Goal: Task Accomplishment & Management: Manage account settings

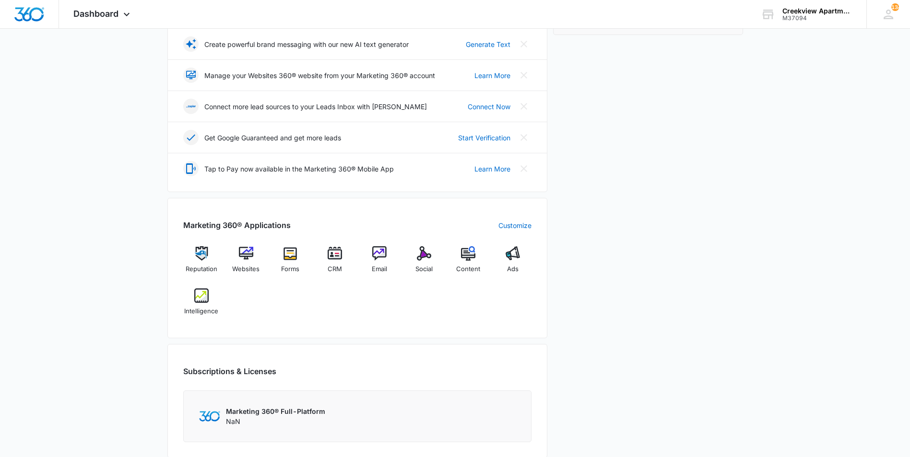
scroll to position [240, 0]
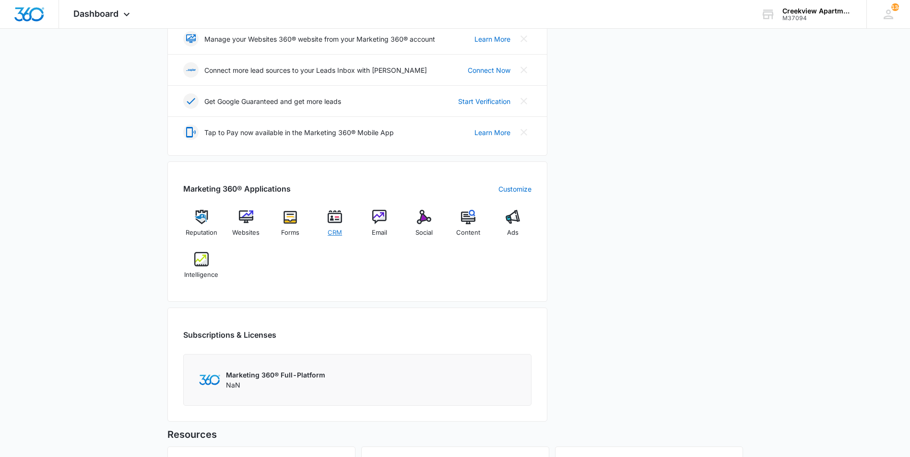
click at [341, 234] on span "CRM" at bounding box center [335, 233] width 14 height 10
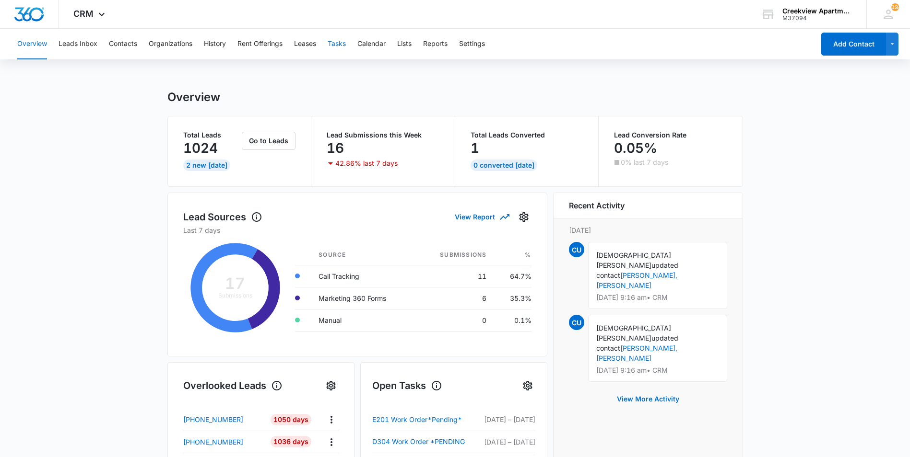
click at [344, 47] on button "Tasks" at bounding box center [337, 44] width 18 height 31
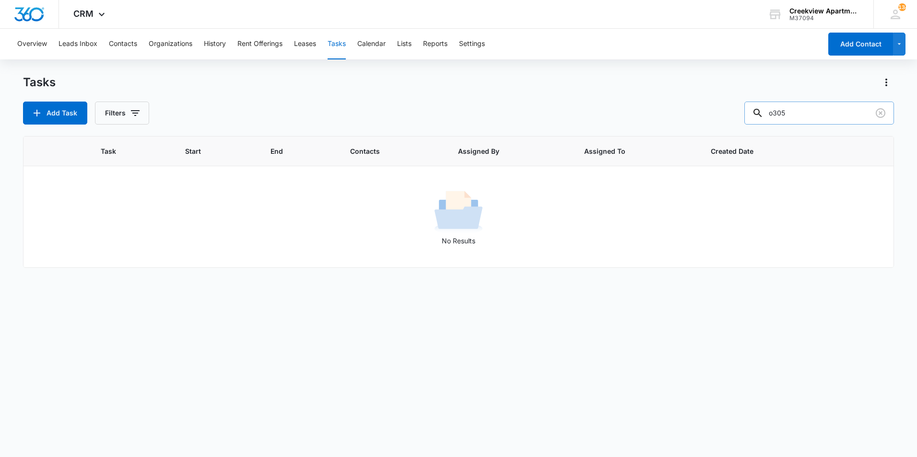
drag, startPoint x: 794, startPoint y: 112, endPoint x: 765, endPoint y: 112, distance: 29.3
click at [765, 112] on div "o305" at bounding box center [819, 113] width 150 height 23
type input "j306"
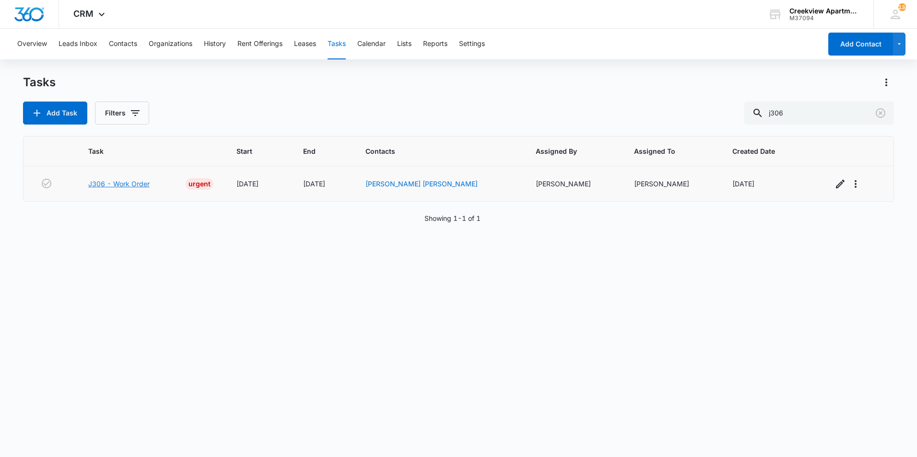
click at [134, 179] on link "J306 - Work Order" at bounding box center [118, 184] width 61 height 10
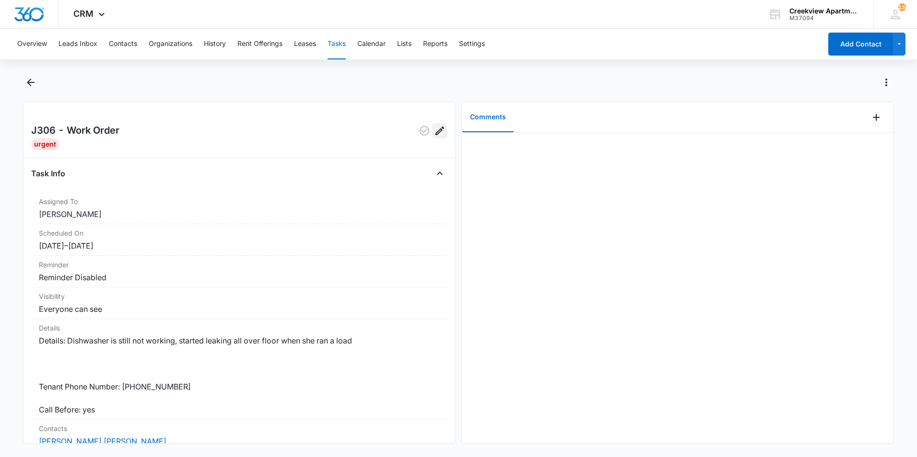
click at [434, 132] on icon "Edit" at bounding box center [440, 131] width 12 height 12
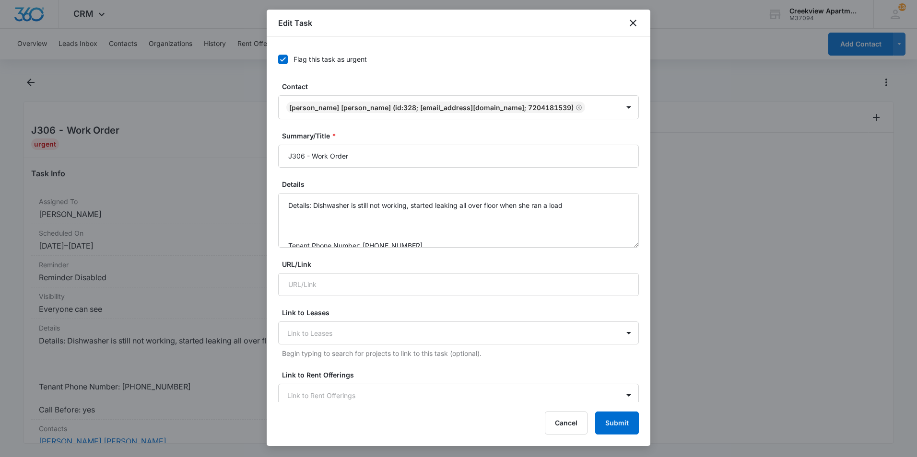
click at [285, 59] on icon at bounding box center [283, 59] width 9 height 9
click at [278, 59] on input "Flag this task as urgent" at bounding box center [278, 59] width 0 height 0
click at [366, 158] on input "J306 - Work Order" at bounding box center [458, 156] width 361 height 23
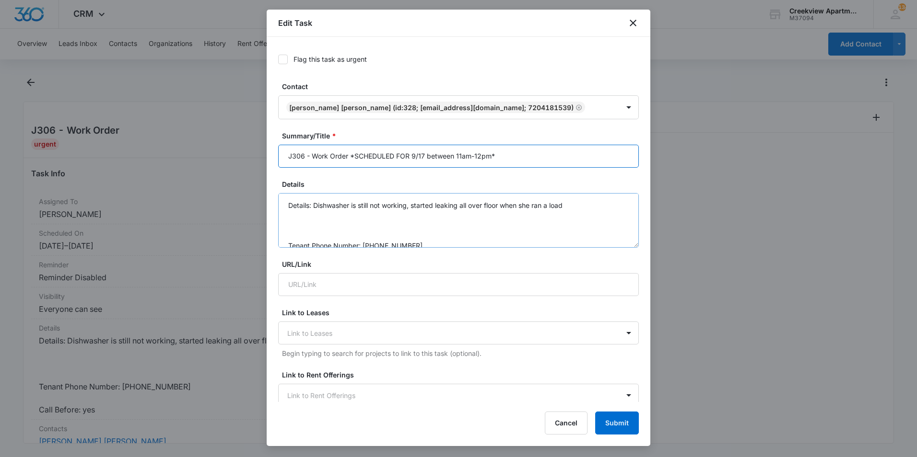
scroll to position [30, 0]
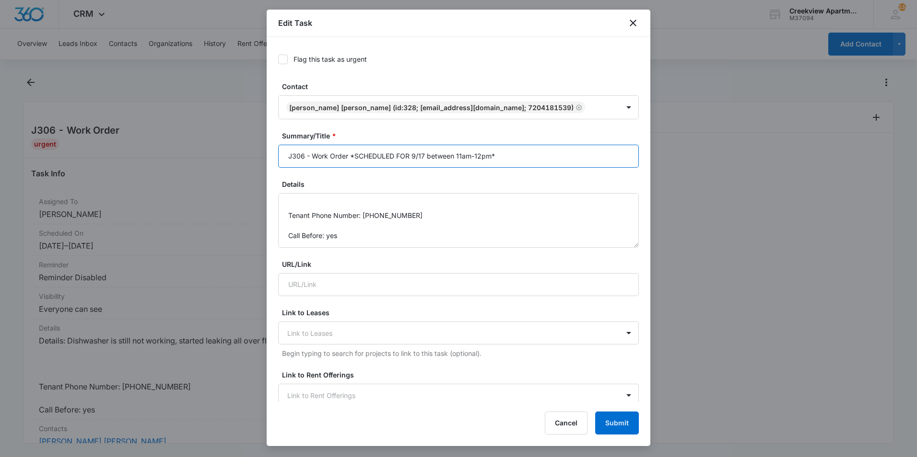
type input "J306 - Work Order *SCHEDULED FOR 9/17 between 11am-12pm*"
click at [616, 420] on button "Submit" at bounding box center [617, 423] width 44 height 23
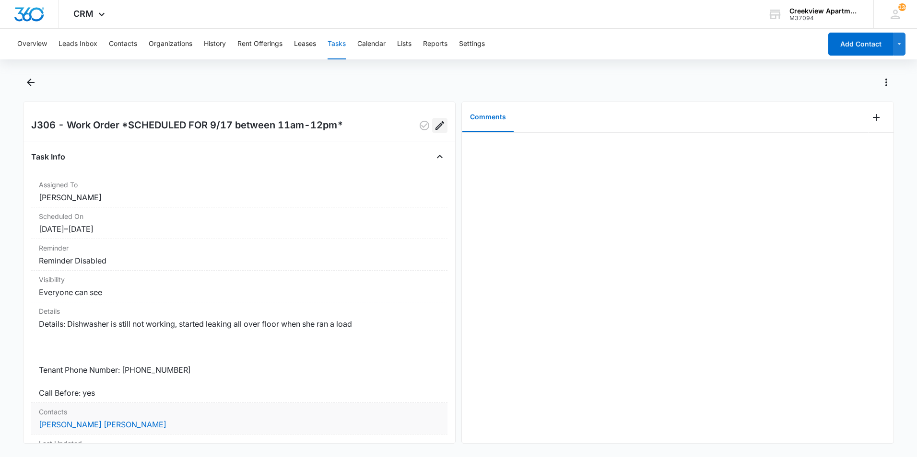
scroll to position [0, 0]
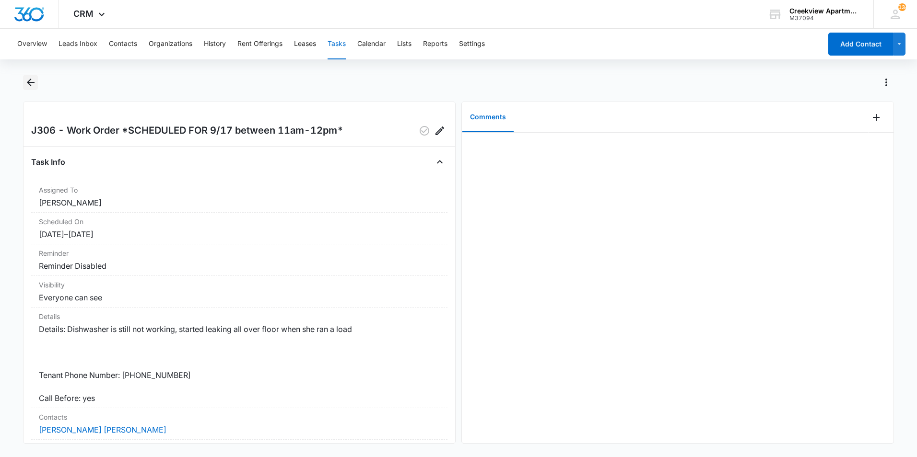
click at [33, 88] on icon "Back" at bounding box center [31, 83] width 12 height 12
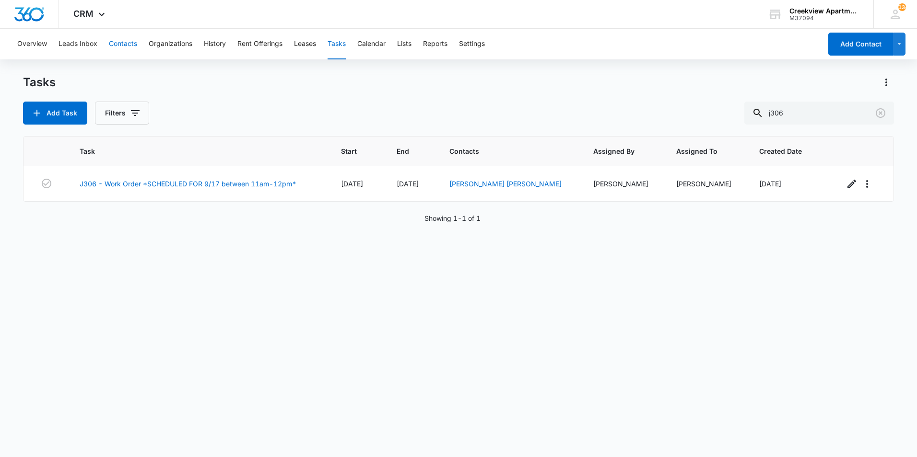
click at [130, 43] on button "Contacts" at bounding box center [123, 44] width 28 height 31
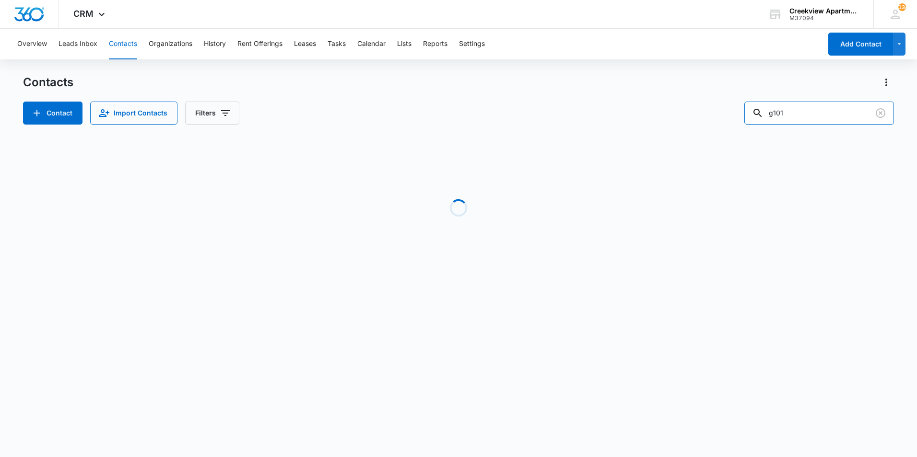
drag, startPoint x: 821, startPoint y: 113, endPoint x: 751, endPoint y: 114, distance: 70.5
click at [751, 114] on div "Contact Import Contacts Filters g101" at bounding box center [458, 113] width 871 height 23
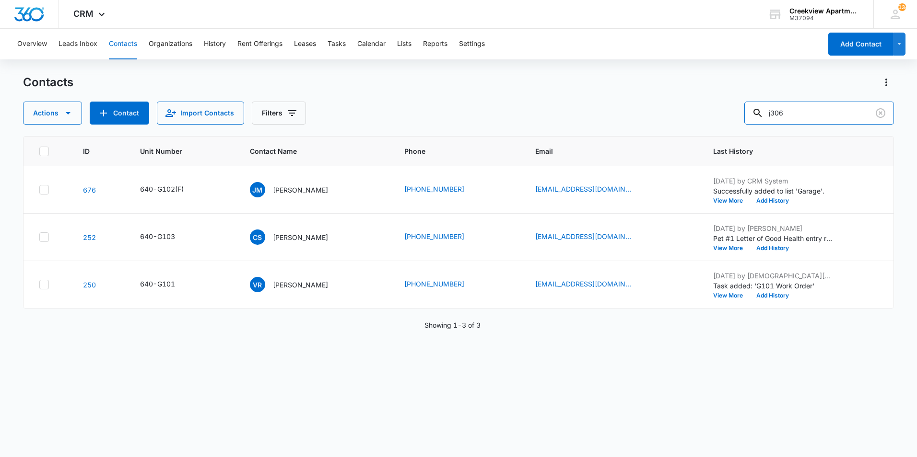
type input "j306"
